Goal: Task Accomplishment & Management: Use online tool/utility

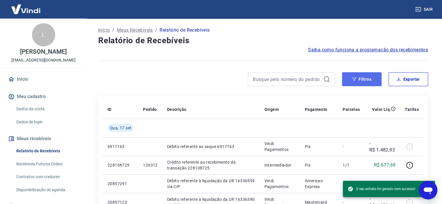
click at [365, 82] on button "Filtros" at bounding box center [361, 79] width 39 height 14
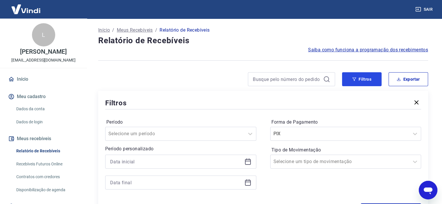
scroll to position [97, 0]
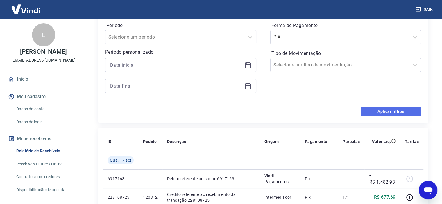
click at [394, 107] on button "Aplicar filtros" at bounding box center [390, 111] width 60 height 9
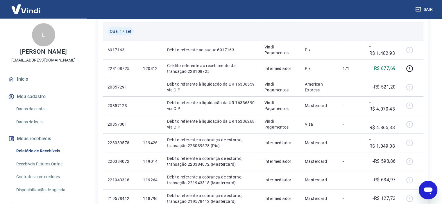
scroll to position [0, 0]
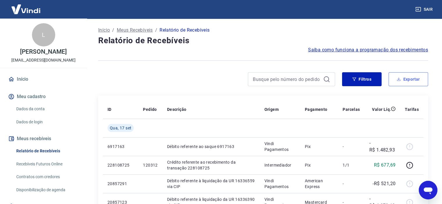
click at [409, 83] on button "Exportar" at bounding box center [407, 79] width 39 height 14
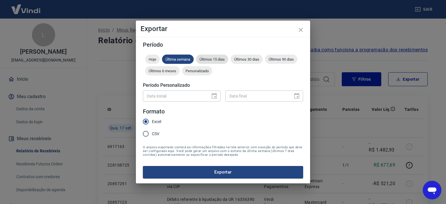
click at [223, 63] on div "Últimos 15 dias" at bounding box center [212, 59] width 32 height 9
click at [227, 169] on button "Exportar" at bounding box center [223, 172] width 160 height 12
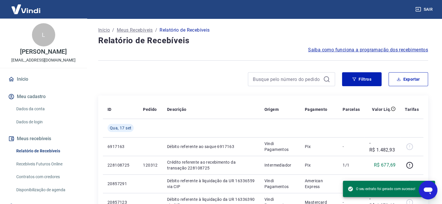
click at [27, 75] on link "Início" at bounding box center [43, 79] width 73 height 13
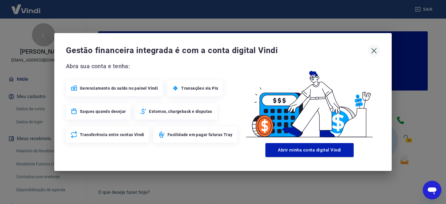
click at [376, 48] on icon "button" at bounding box center [374, 51] width 6 height 6
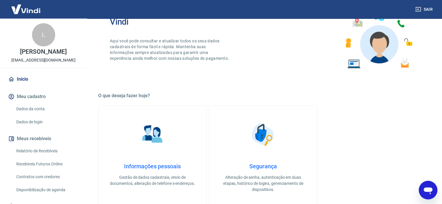
scroll to position [314, 0]
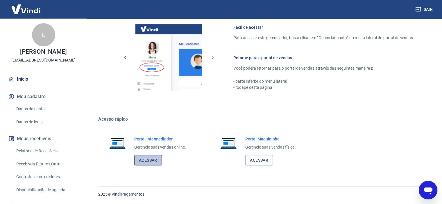
click at [149, 162] on link "Acessar" at bounding box center [148, 160] width 28 height 11
